Goal: Information Seeking & Learning: Learn about a topic

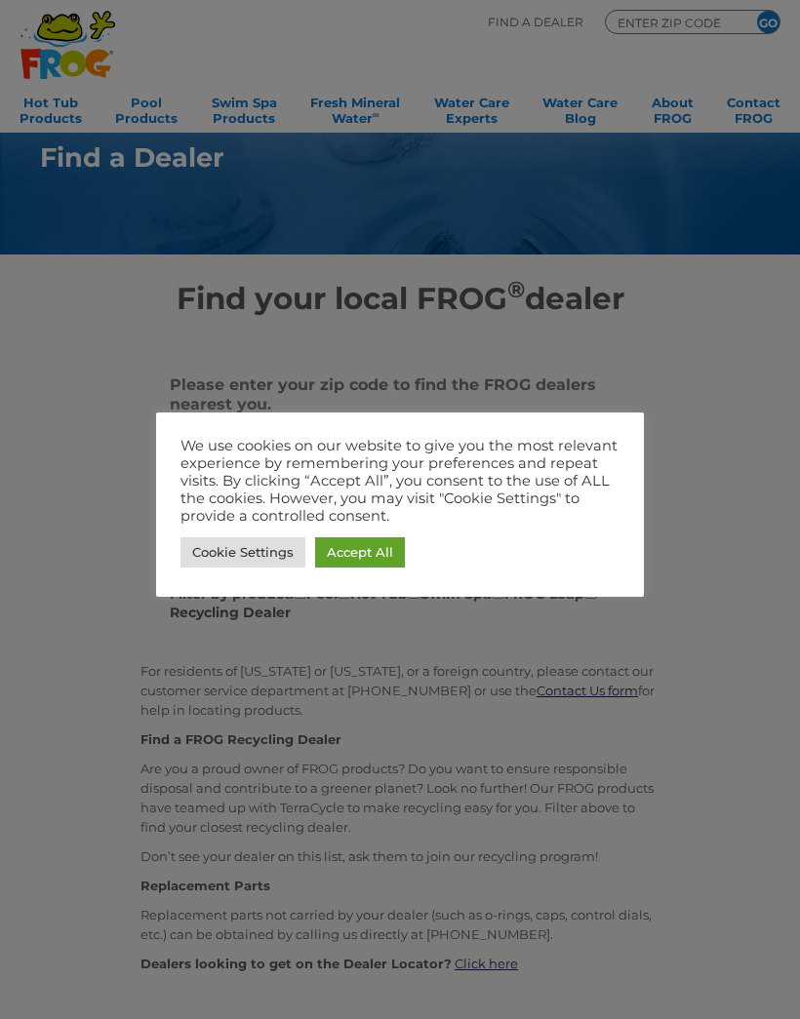
click at [369, 548] on link "Accept All" at bounding box center [360, 552] width 90 height 30
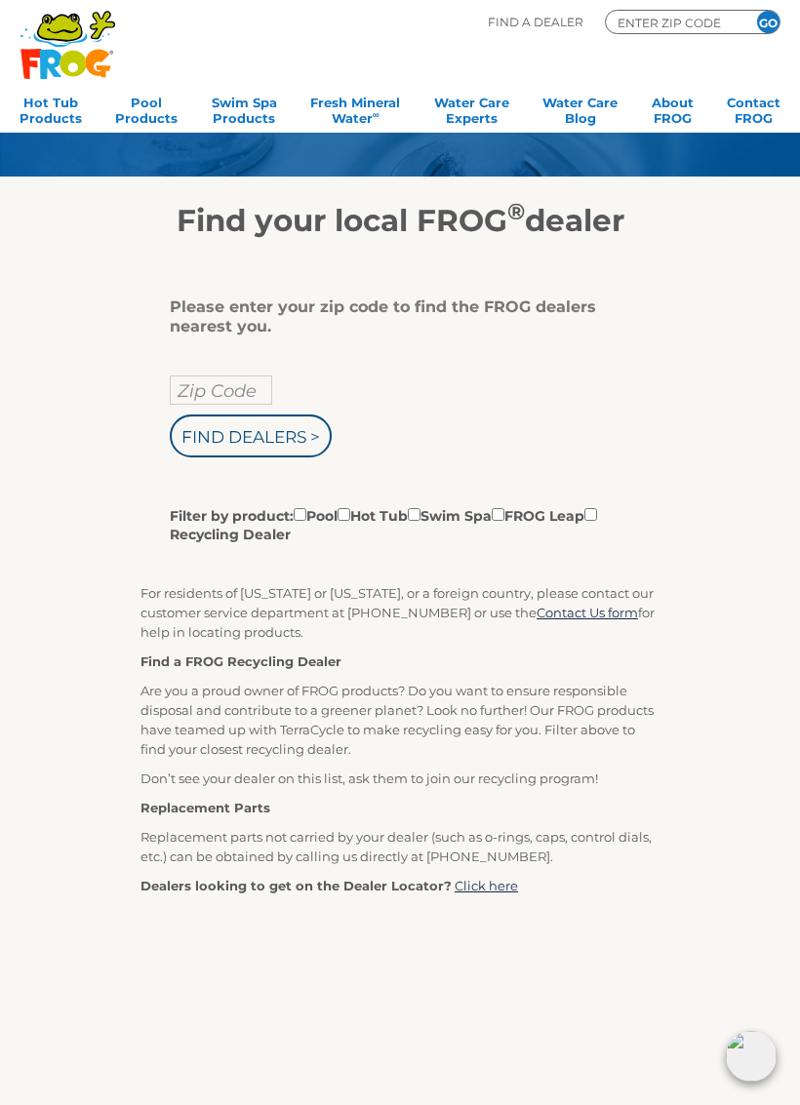
scroll to position [71, 0]
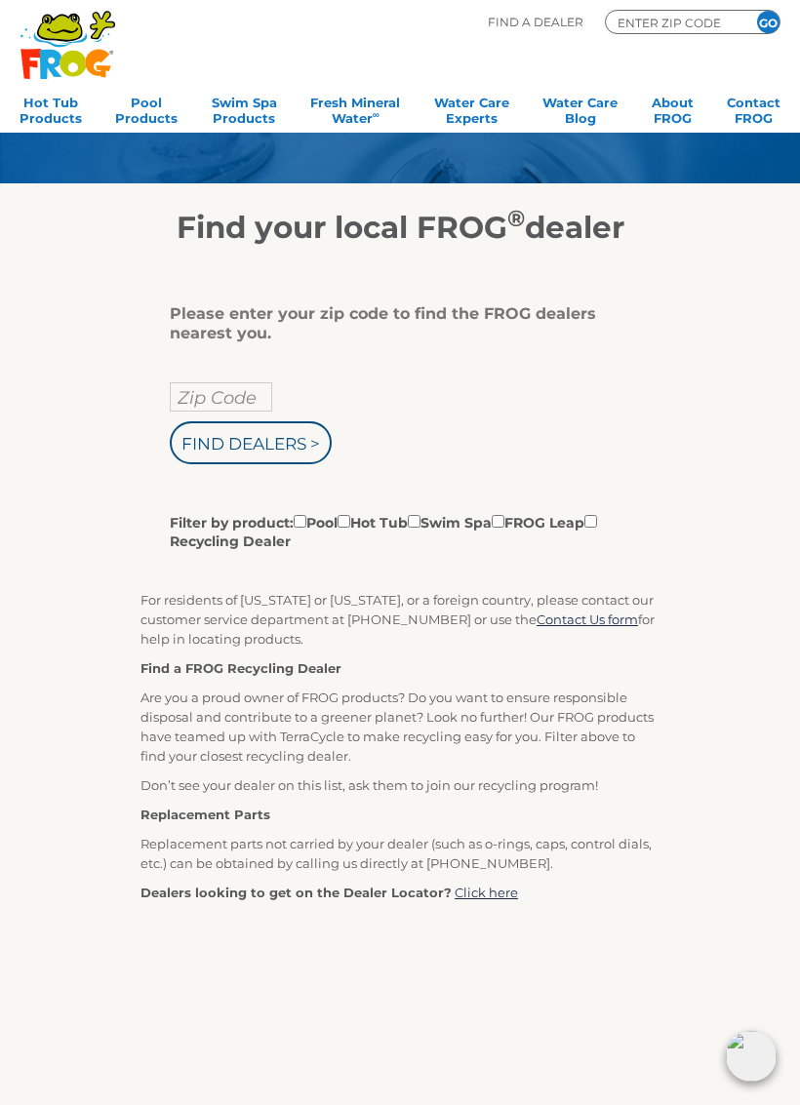
click at [350, 522] on input "Filter by product: Pool Hot Tub Swim Spa FROG Leap Recycling Dealer" at bounding box center [343, 521] width 13 height 13
checkbox input "true"
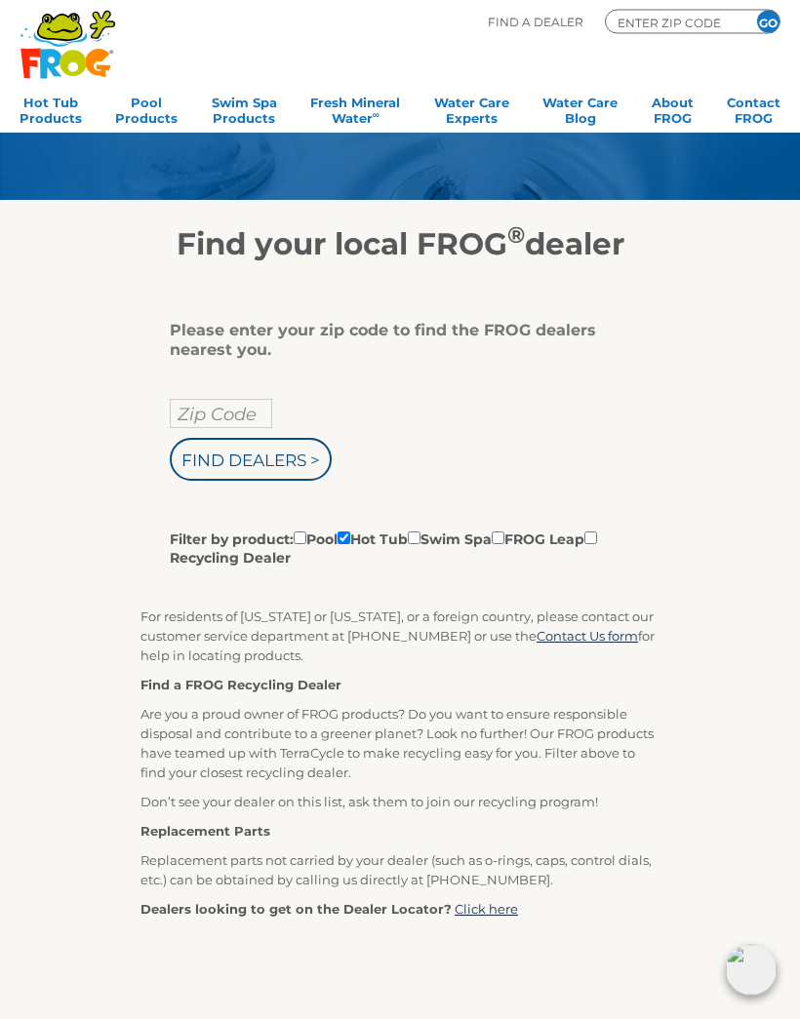
scroll to position [0, 0]
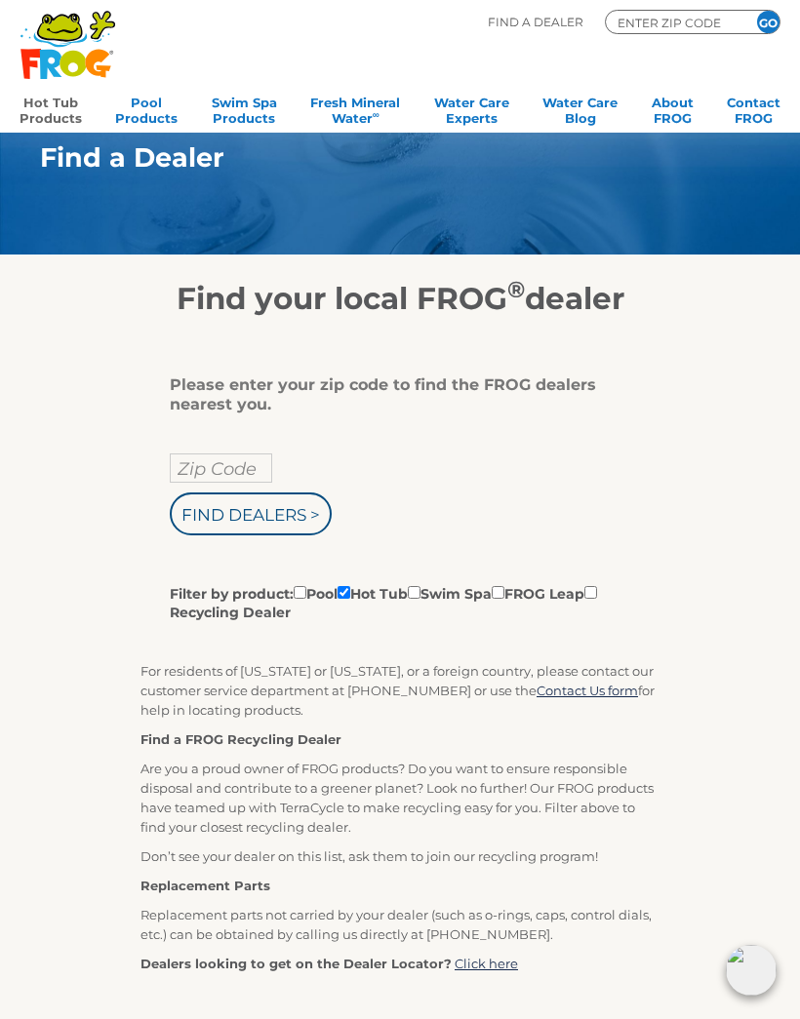
click at [61, 105] on link "Hot Tub Products" at bounding box center [51, 108] width 62 height 39
click at [729, 663] on div "Please enter your zip code to find the FROG dealers nearest you. Zip Code Find …" at bounding box center [400, 840] width 778 height 1047
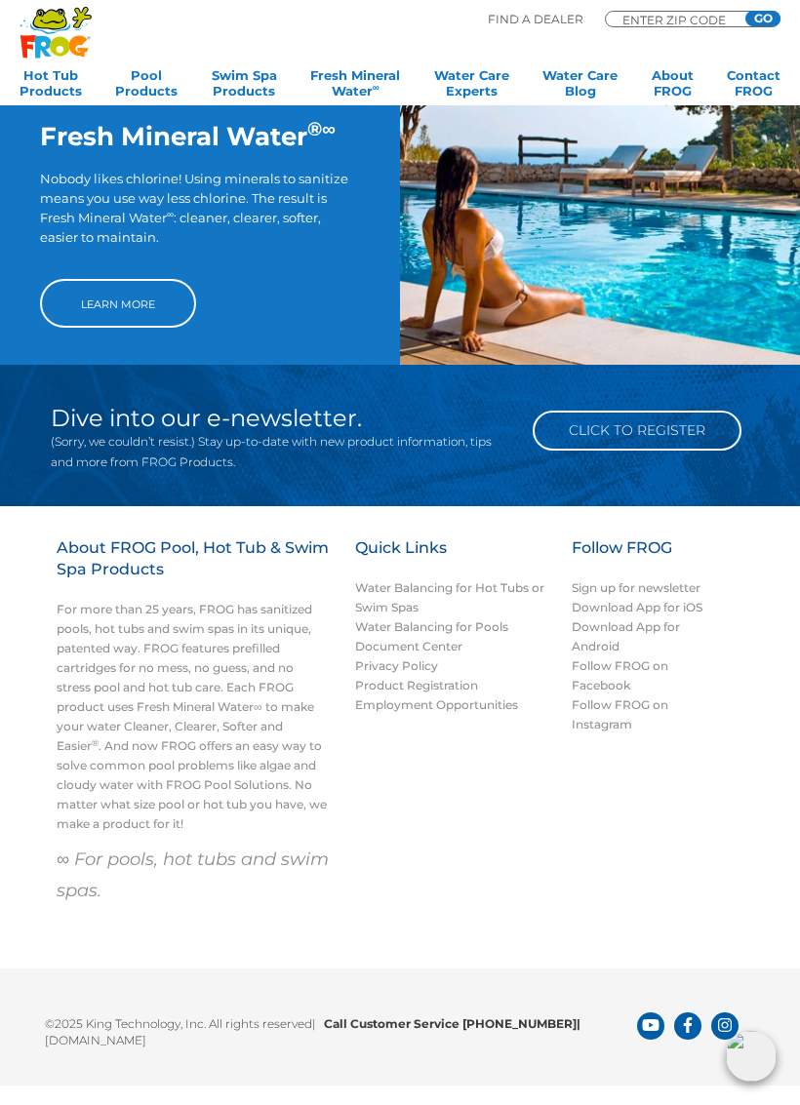
scroll to position [1275, 0]
click at [141, 299] on link "Learn More" at bounding box center [118, 303] width 156 height 49
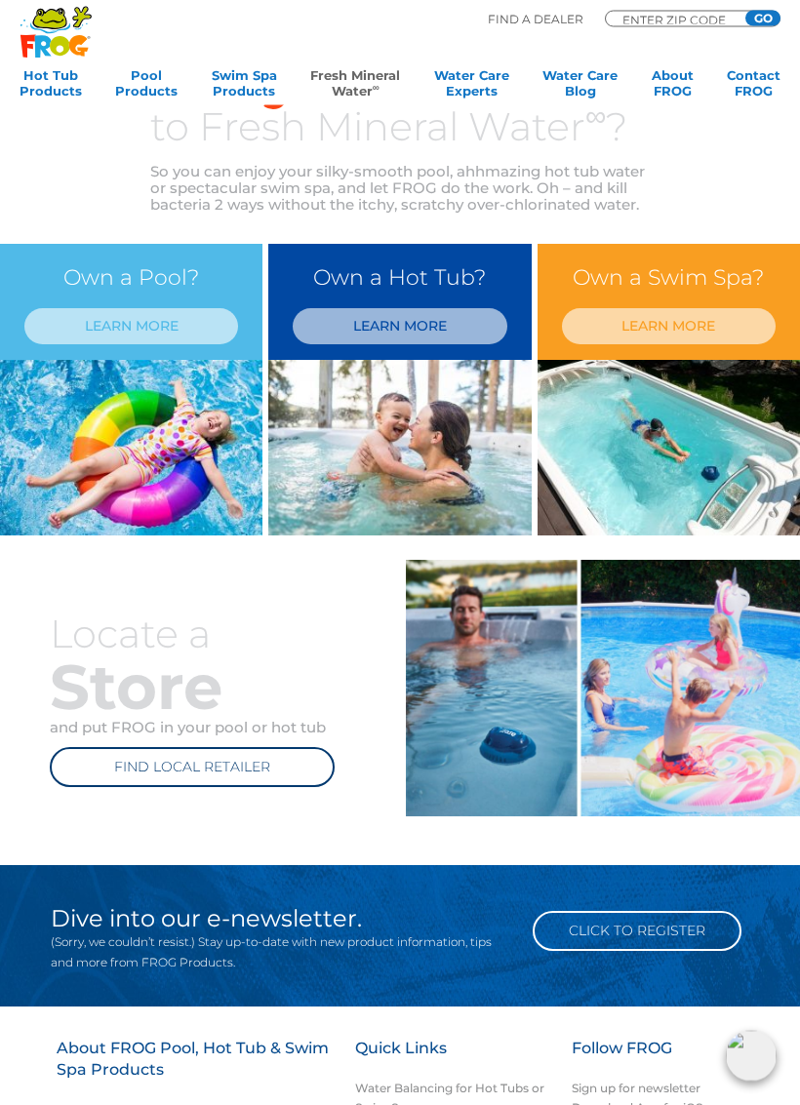
scroll to position [509, 0]
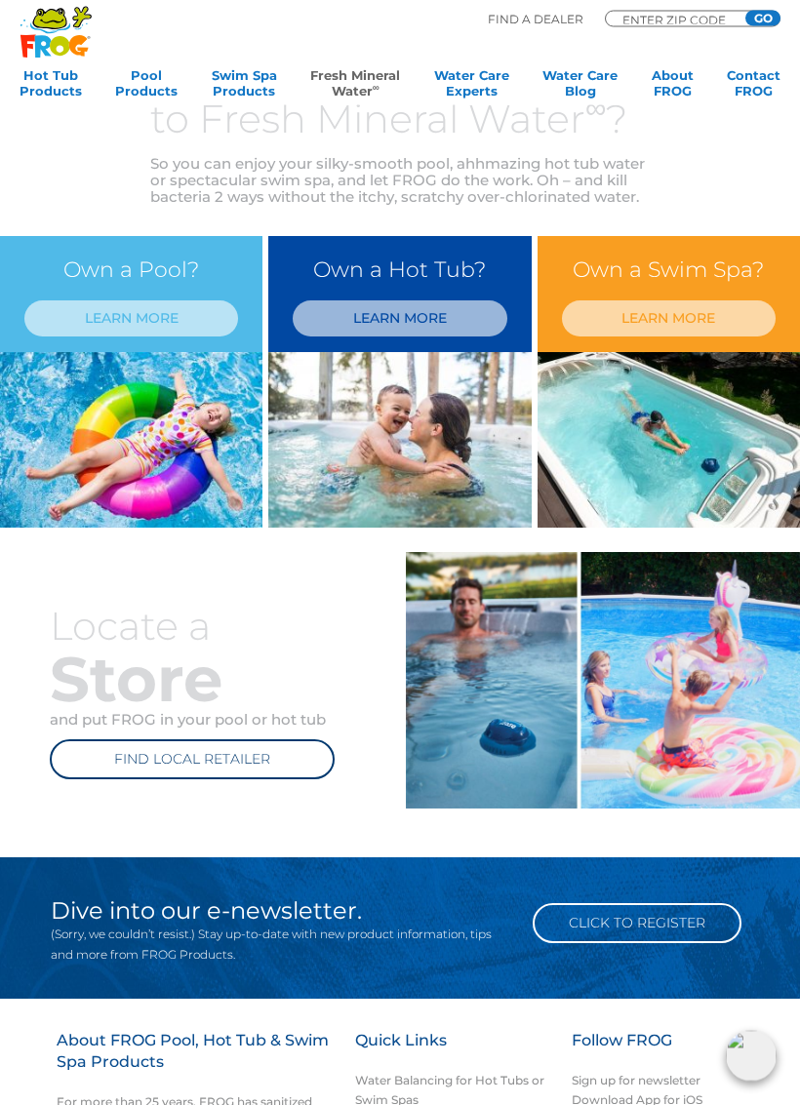
click at [421, 321] on link "LEARN MORE" at bounding box center [400, 319] width 214 height 36
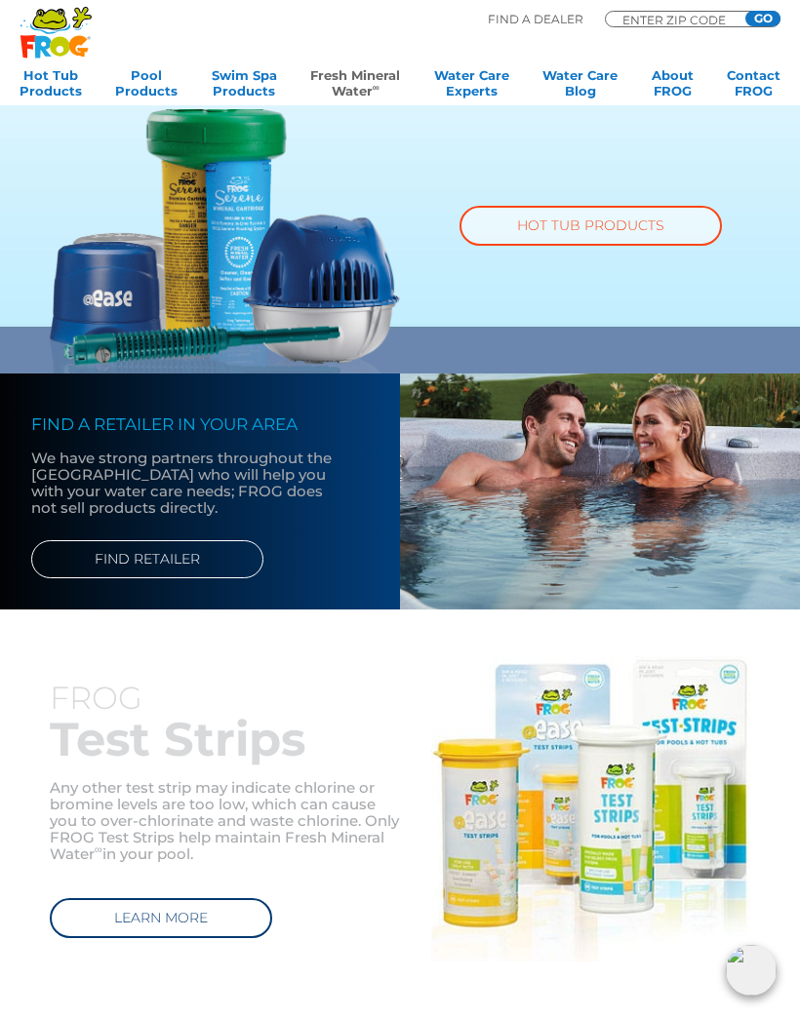
scroll to position [1110, 0]
